Goal: Consume media (video, audio): Consume media (video, audio)

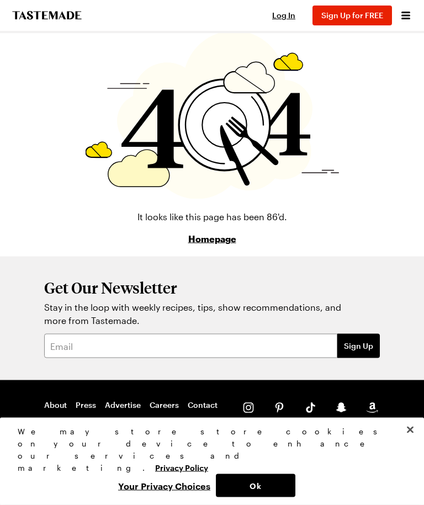
scroll to position [14, 0]
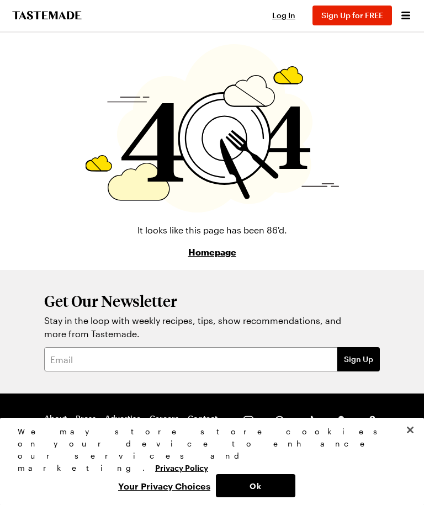
click at [269, 493] on button "Ok" at bounding box center [255, 485] width 79 height 23
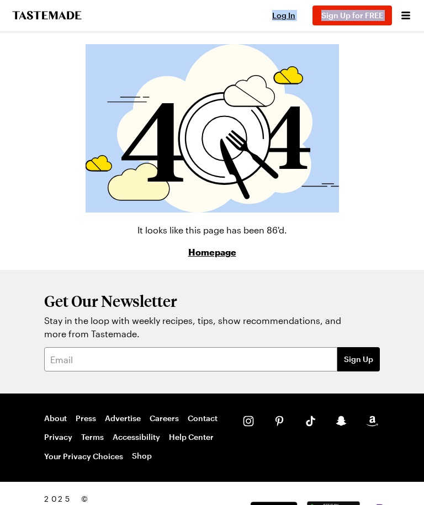
click at [374, 82] on div "It looks like this page has been 86'd. Homepage" at bounding box center [212, 151] width 424 height 237
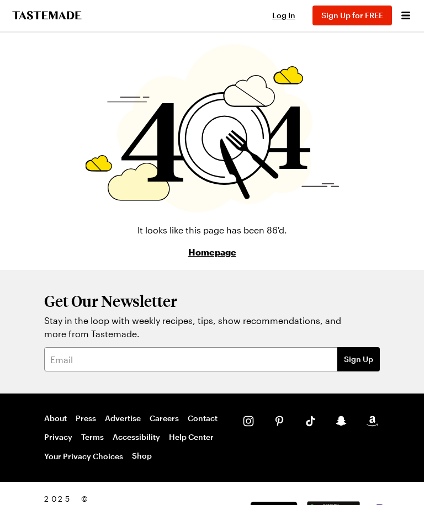
click at [250, 71] on img at bounding box center [212, 128] width 253 height 168
